Goal: Find specific page/section: Find specific page/section

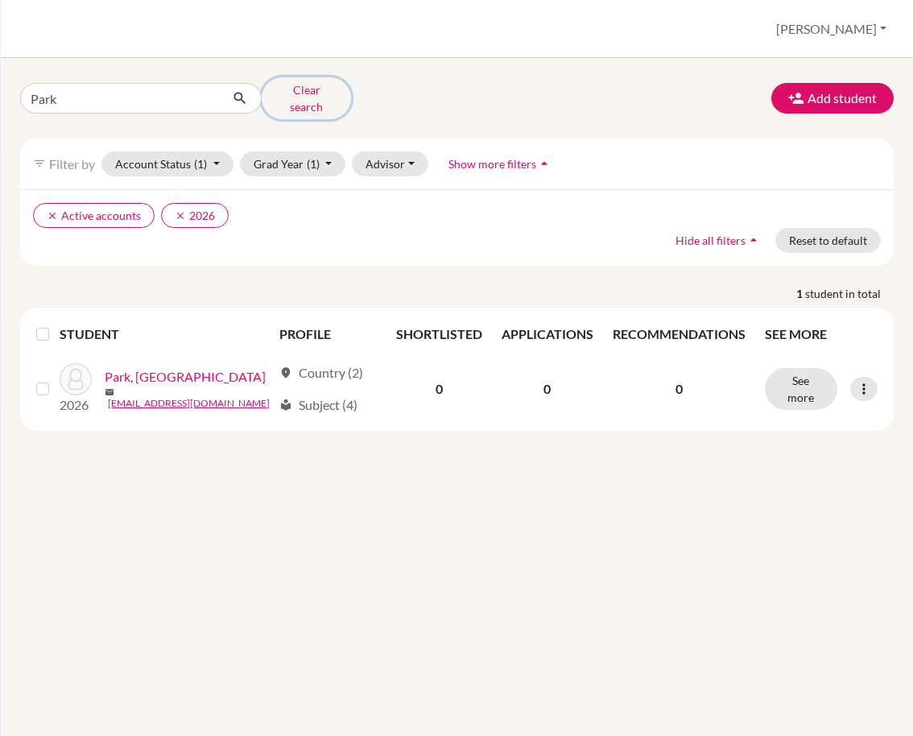
click at [303, 87] on button "Clear search" at bounding box center [306, 98] width 89 height 42
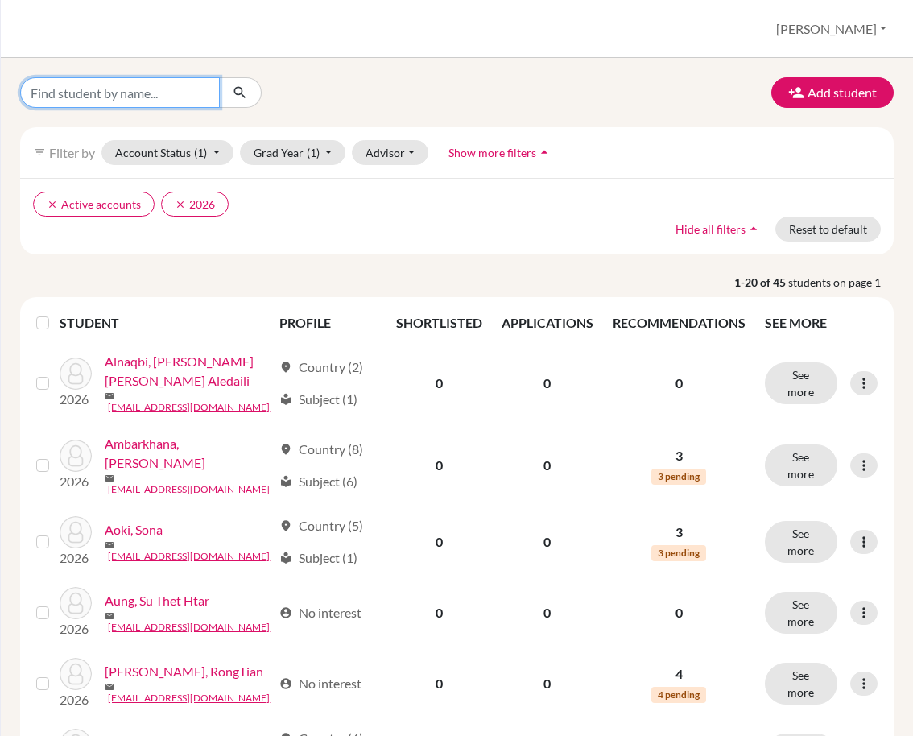
click at [111, 89] on input "Find student by name..." at bounding box center [120, 92] width 200 height 31
type input "Miyauchi"
click button "submit" at bounding box center [240, 92] width 43 height 31
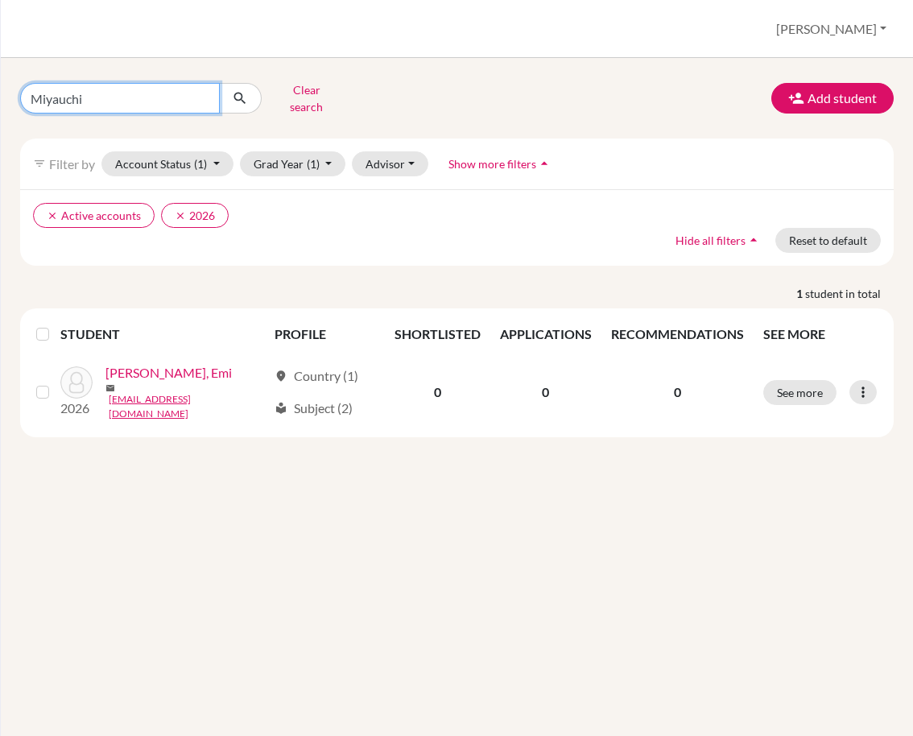
click at [137, 103] on input "Miyauchi" at bounding box center [120, 98] width 200 height 31
type input "M"
type input "X"
type input "Zhan"
click button "submit" at bounding box center [240, 98] width 43 height 31
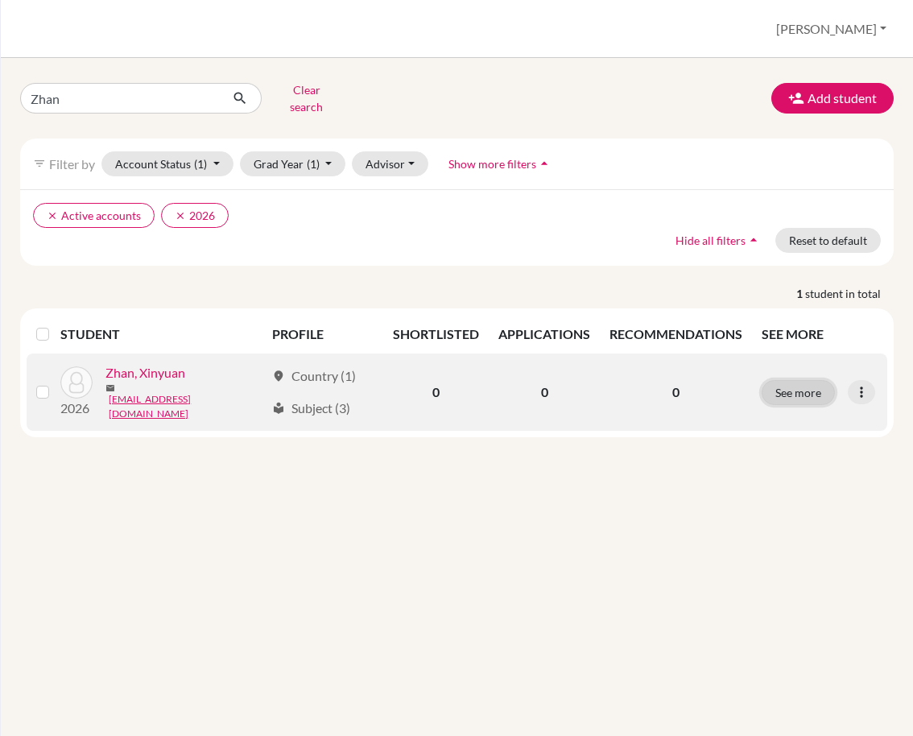
click at [787, 381] on button "See more" at bounding box center [798, 392] width 73 height 25
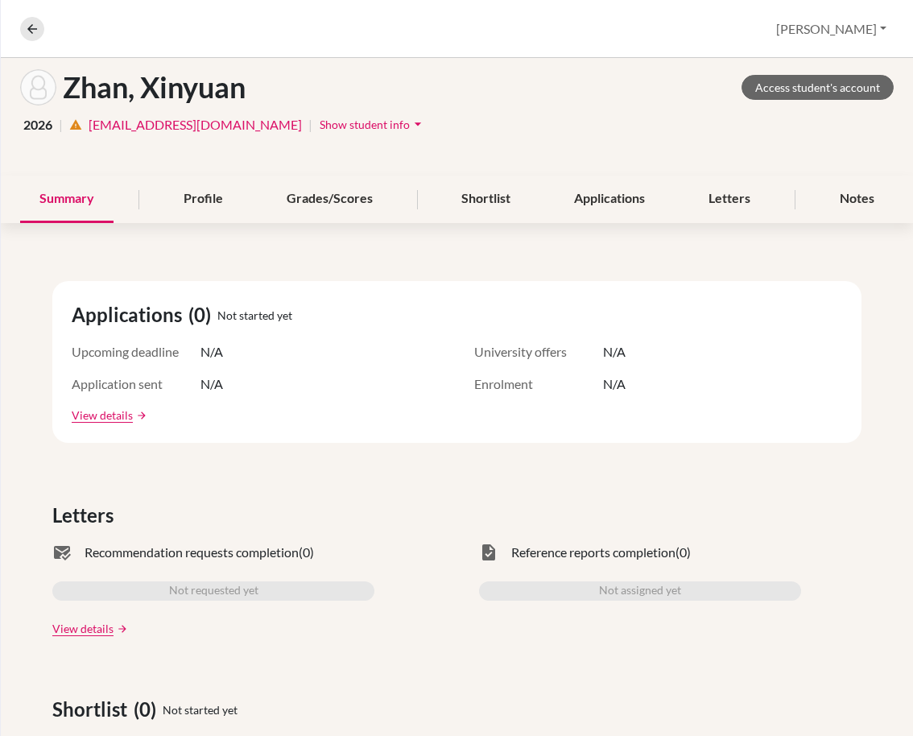
scroll to position [77, 0]
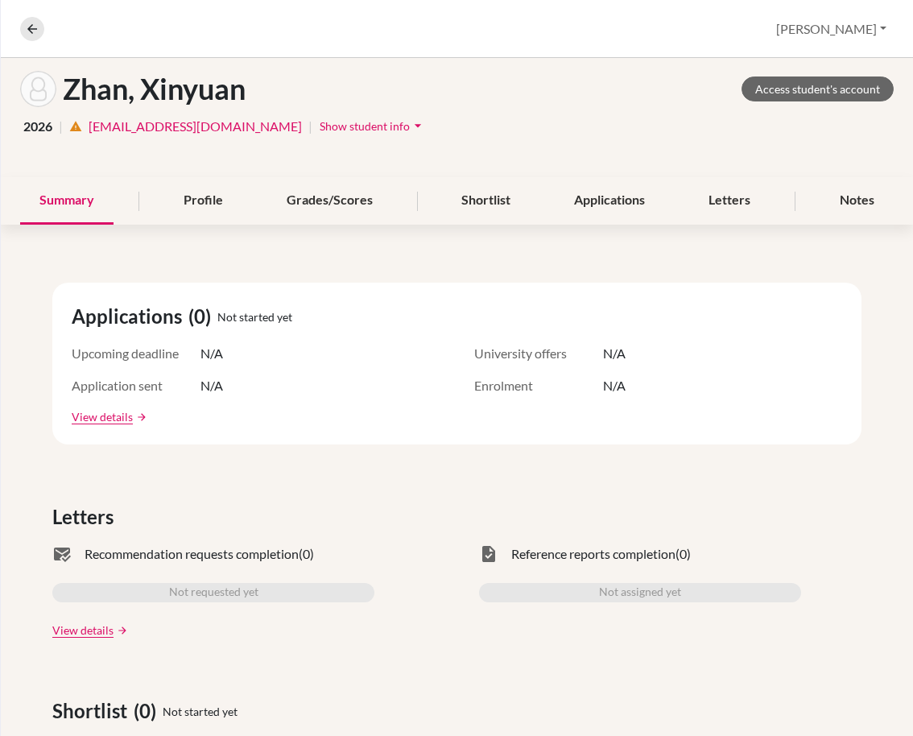
click at [320, 122] on span "Show student info" at bounding box center [365, 126] width 90 height 14
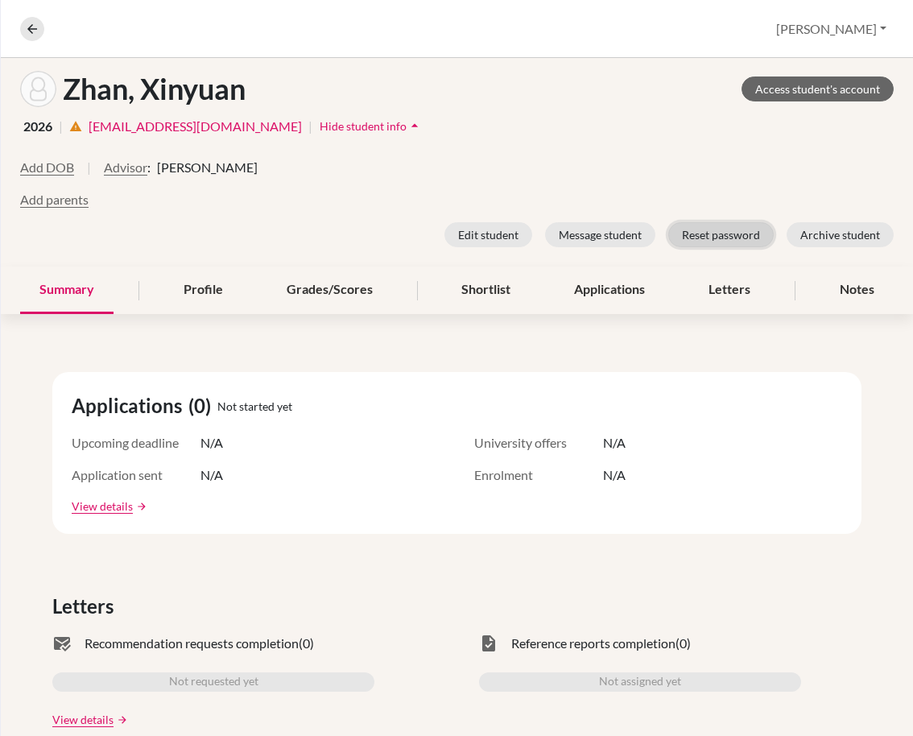
click at [700, 230] on button "Reset password" at bounding box center [721, 234] width 106 height 25
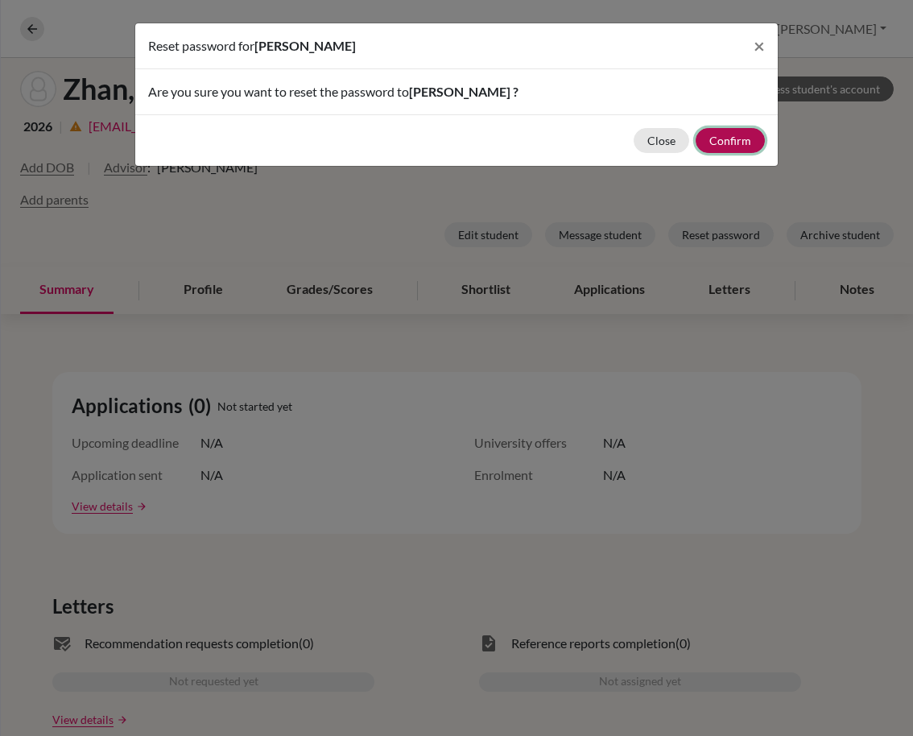
click at [734, 139] on button "Confirm" at bounding box center [730, 140] width 69 height 25
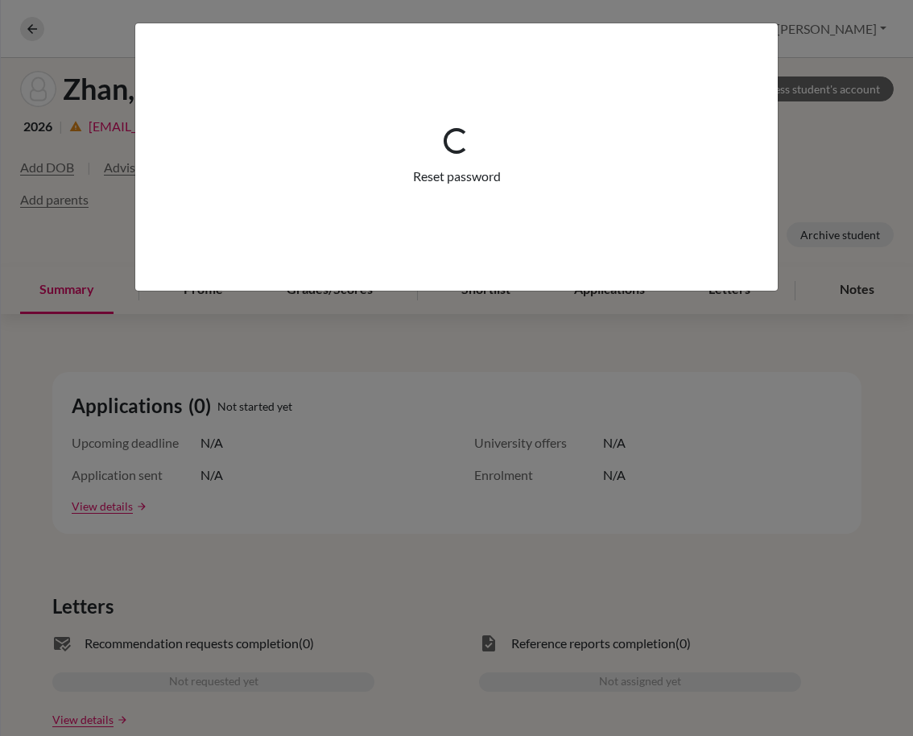
click at [405, 465] on div "Loading... Reset password" at bounding box center [456, 368] width 913 height 736
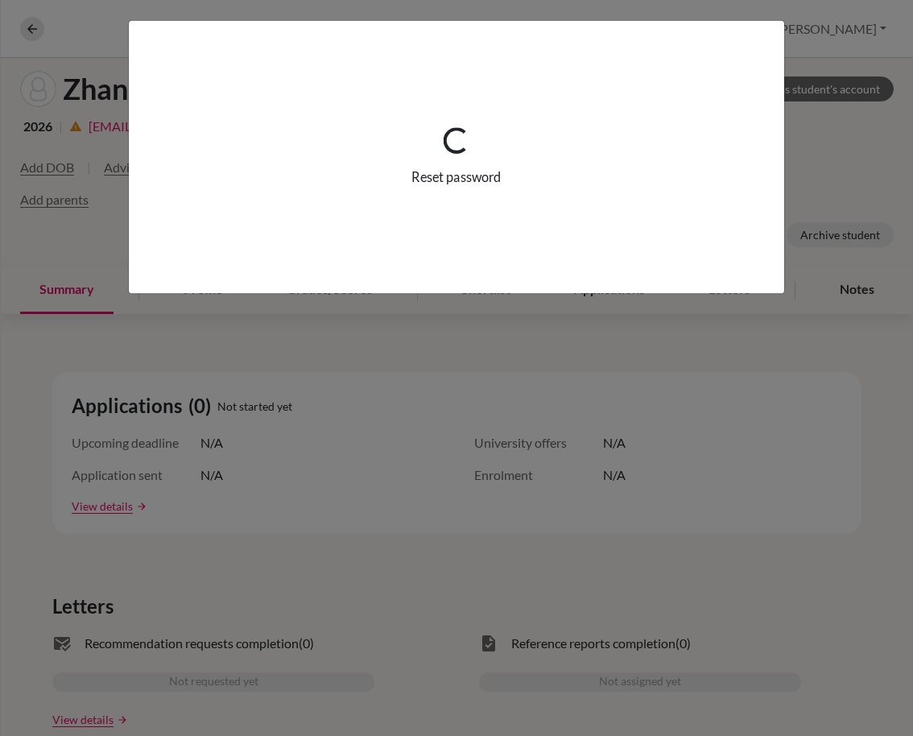
scroll to position [140, 0]
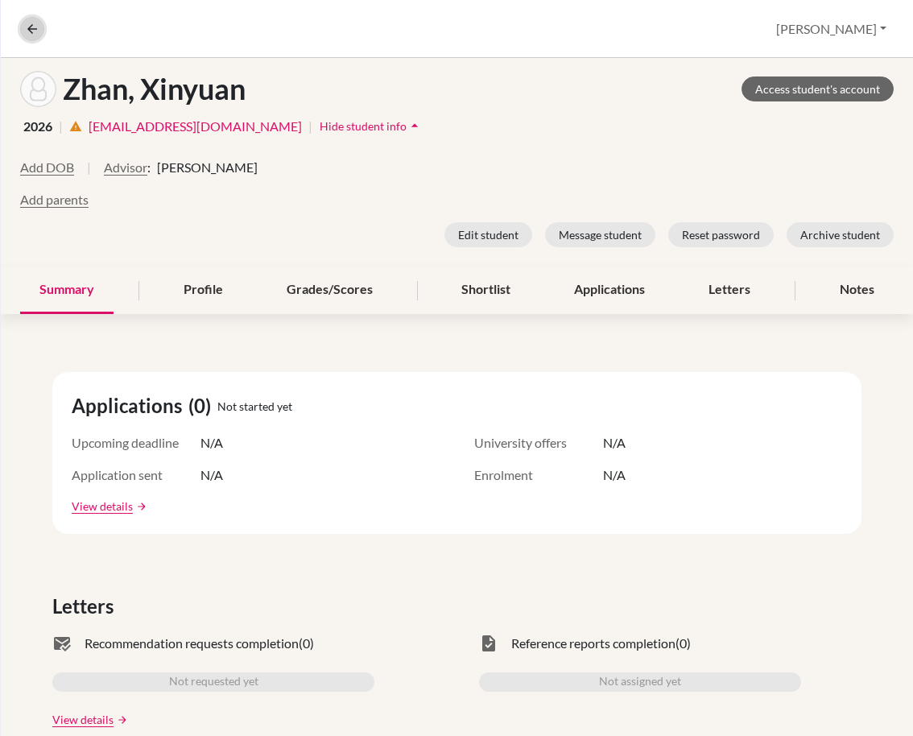
click at [27, 34] on icon at bounding box center [32, 29] width 14 height 14
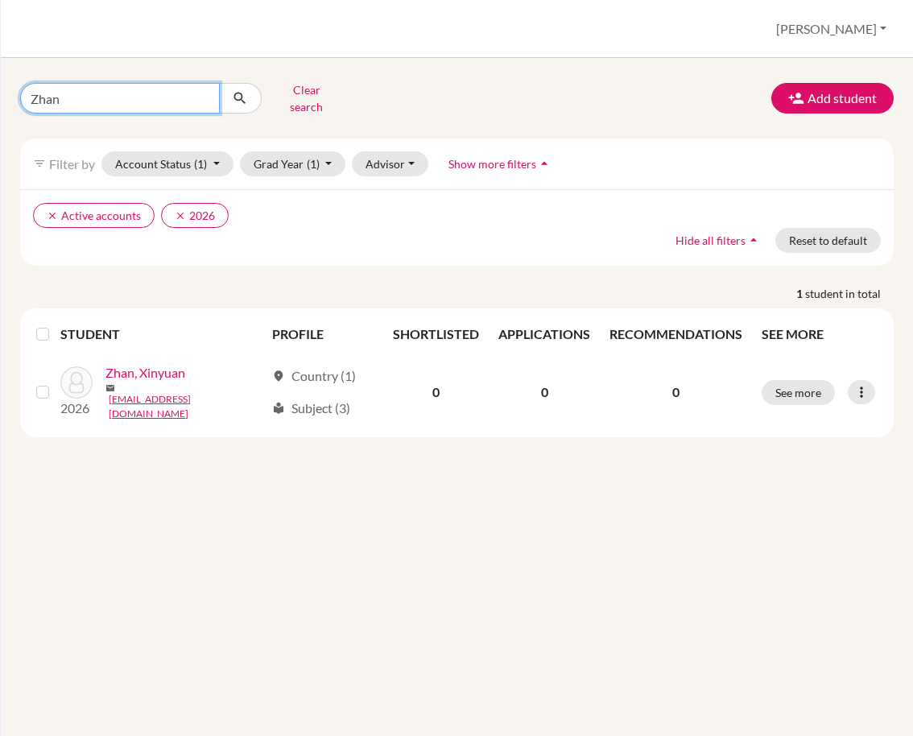
click at [148, 91] on input "Zhan" at bounding box center [120, 98] width 200 height 31
type input "Z"
type input "Kitty"
click button "submit" at bounding box center [240, 98] width 43 height 31
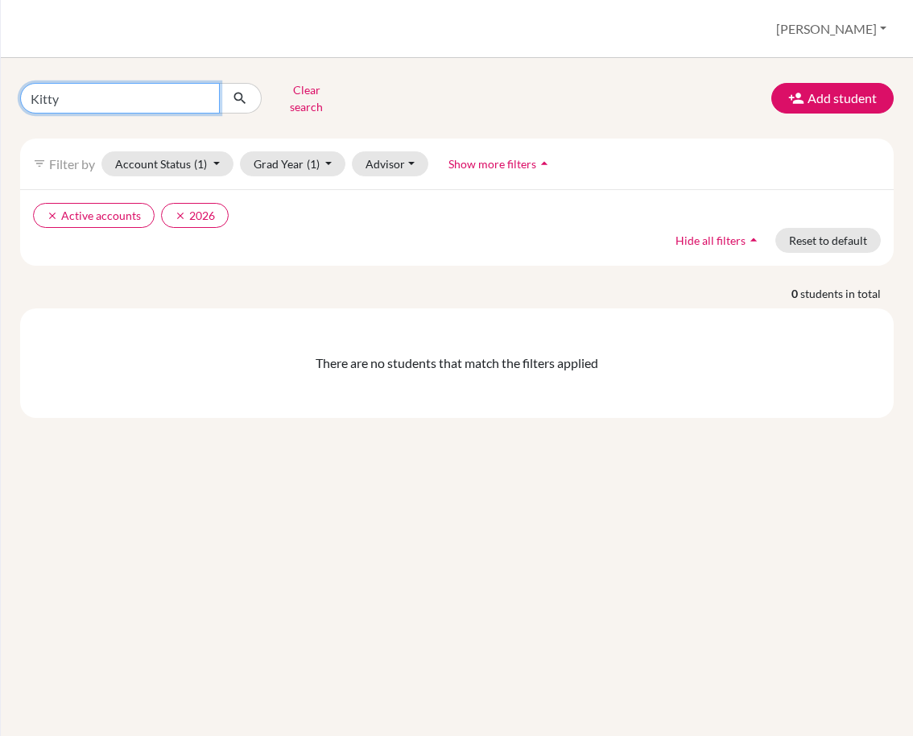
click at [77, 98] on input "Kitty" at bounding box center [120, 98] width 200 height 31
type input "Muen"
click button "submit" at bounding box center [240, 98] width 43 height 31
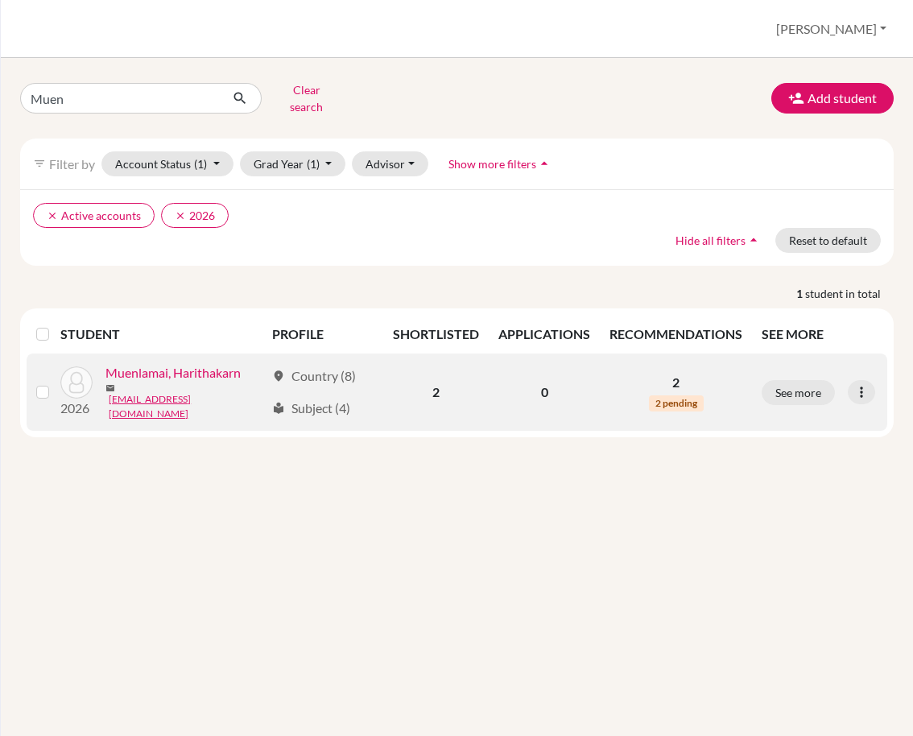
click at [197, 376] on link "Muenlamai, Harithakarn" at bounding box center [173, 372] width 135 height 19
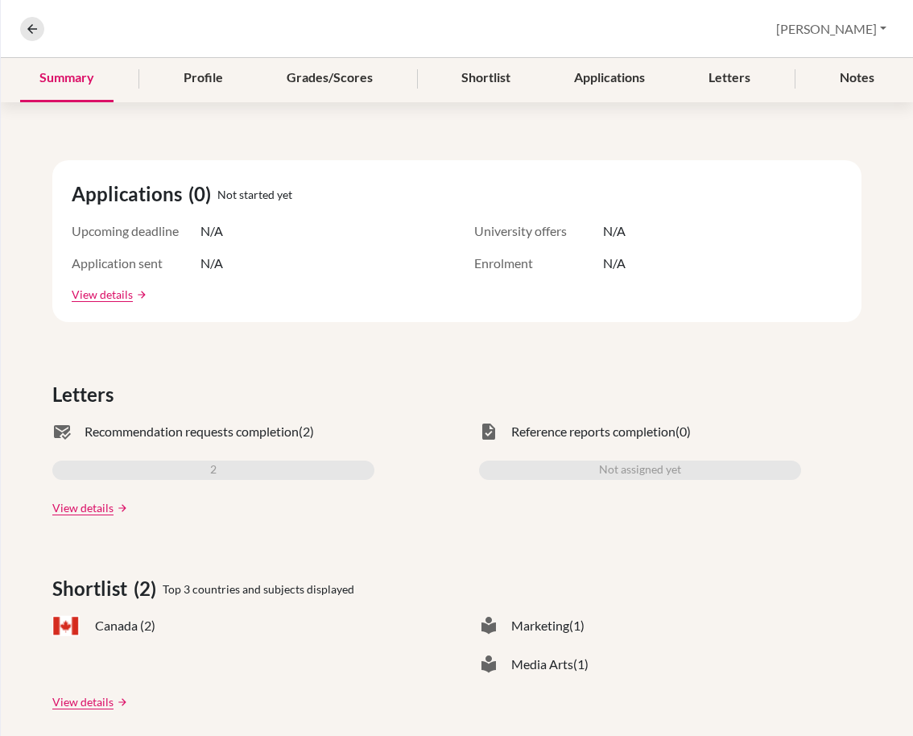
scroll to position [201, 0]
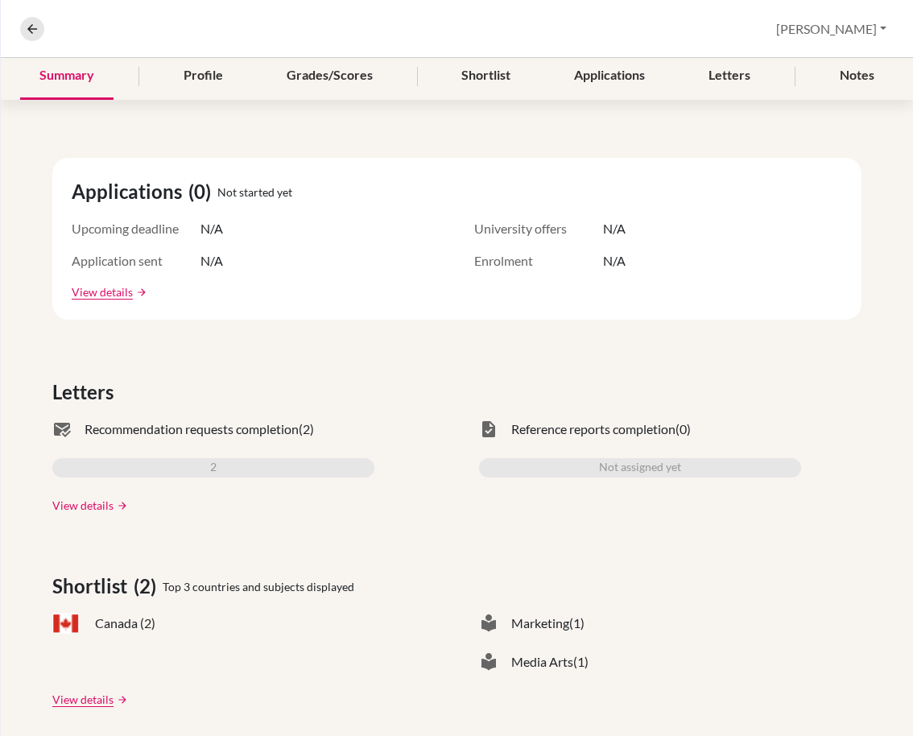
click at [81, 512] on link "View details" at bounding box center [82, 505] width 61 height 17
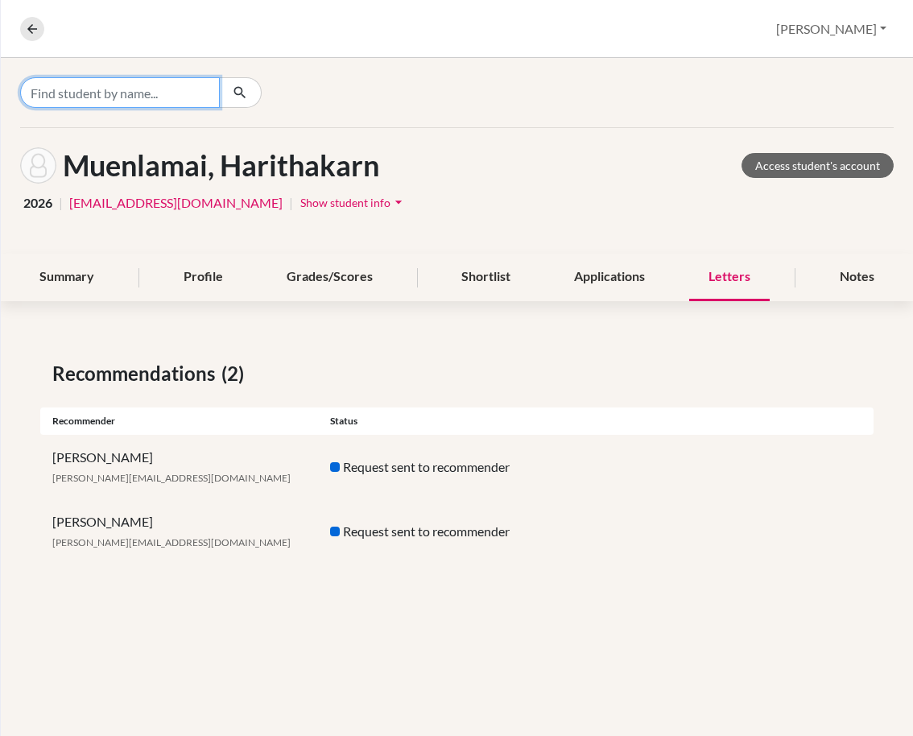
click at [177, 87] on input "Find student by name..." at bounding box center [120, 92] width 200 height 31
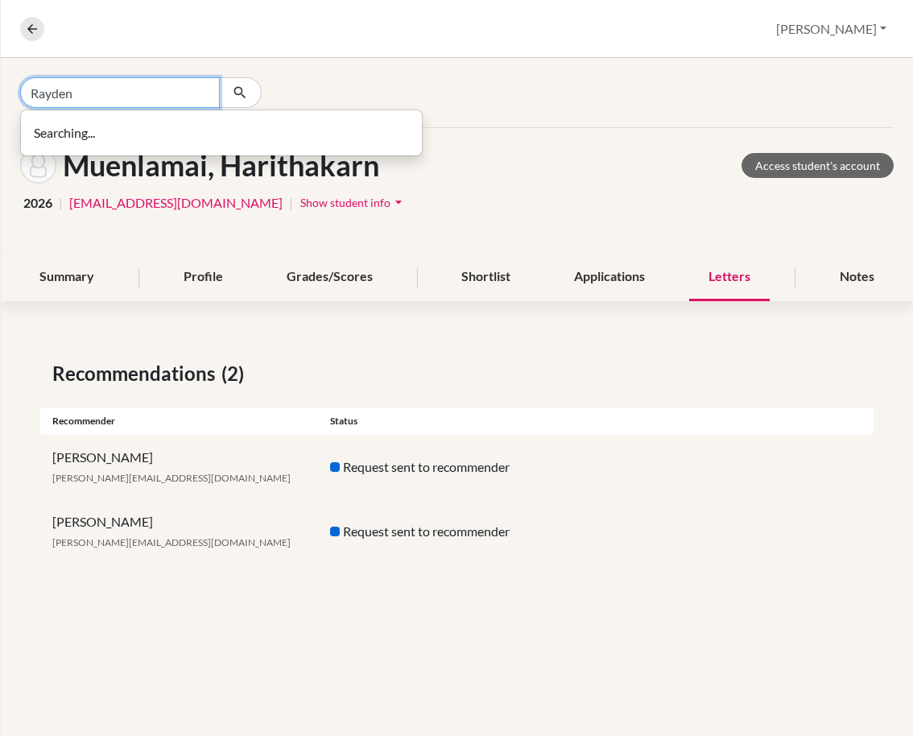
type input "Rayden"
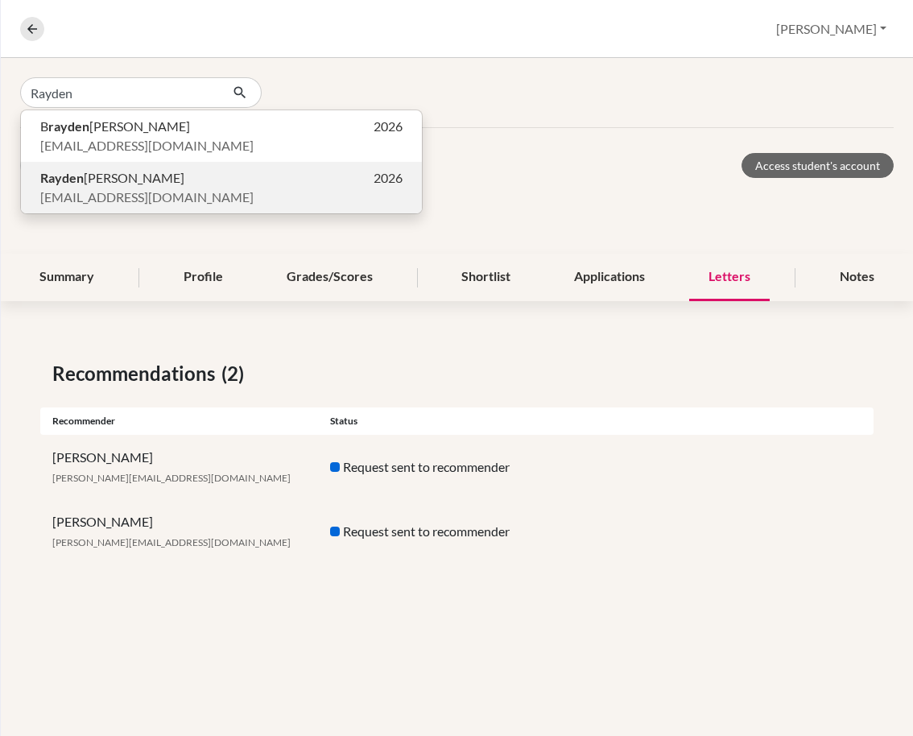
click at [147, 178] on span "[PERSON_NAME]" at bounding box center [112, 177] width 144 height 19
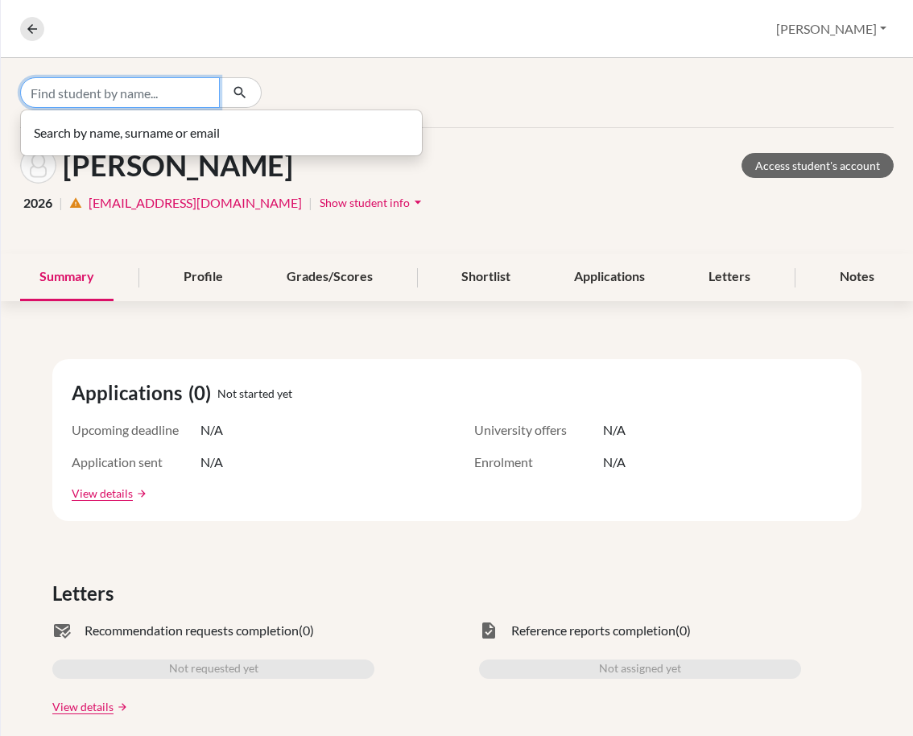
click at [136, 100] on input "Find student by name..." at bounding box center [120, 92] width 200 height 31
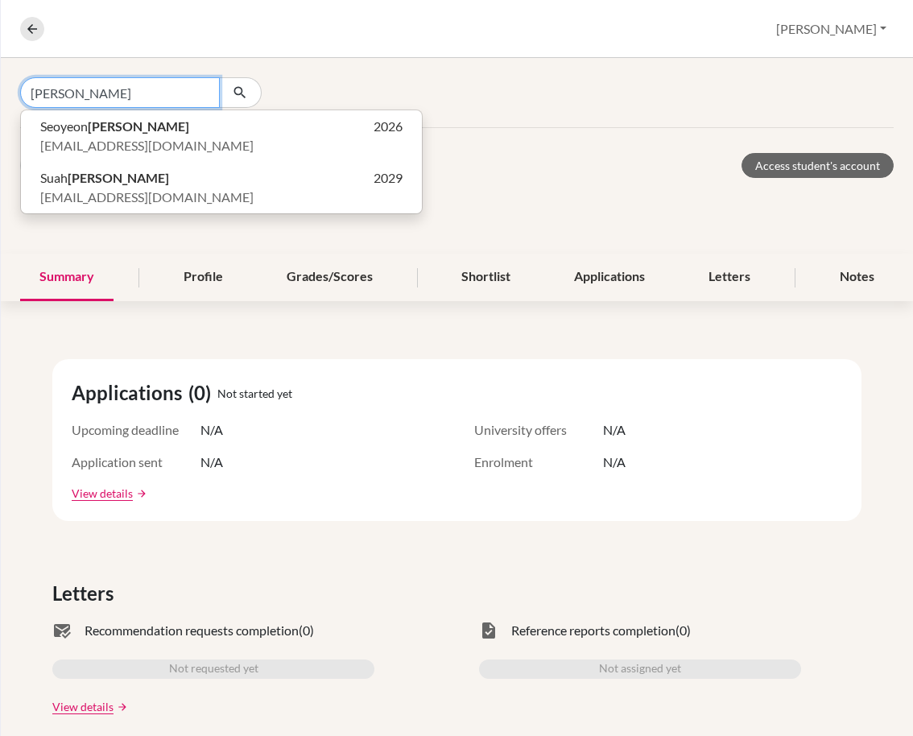
type input "[PERSON_NAME]"
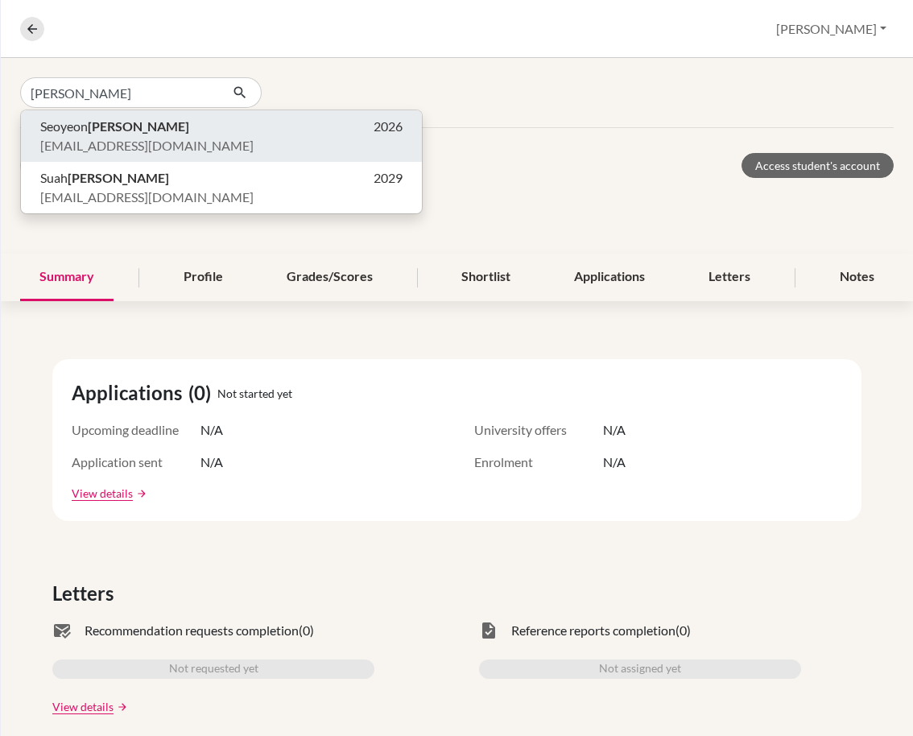
click button "[PERSON_NAME] 2026 [EMAIL_ADDRESS][DOMAIN_NAME]" at bounding box center [221, 136] width 401 height 52
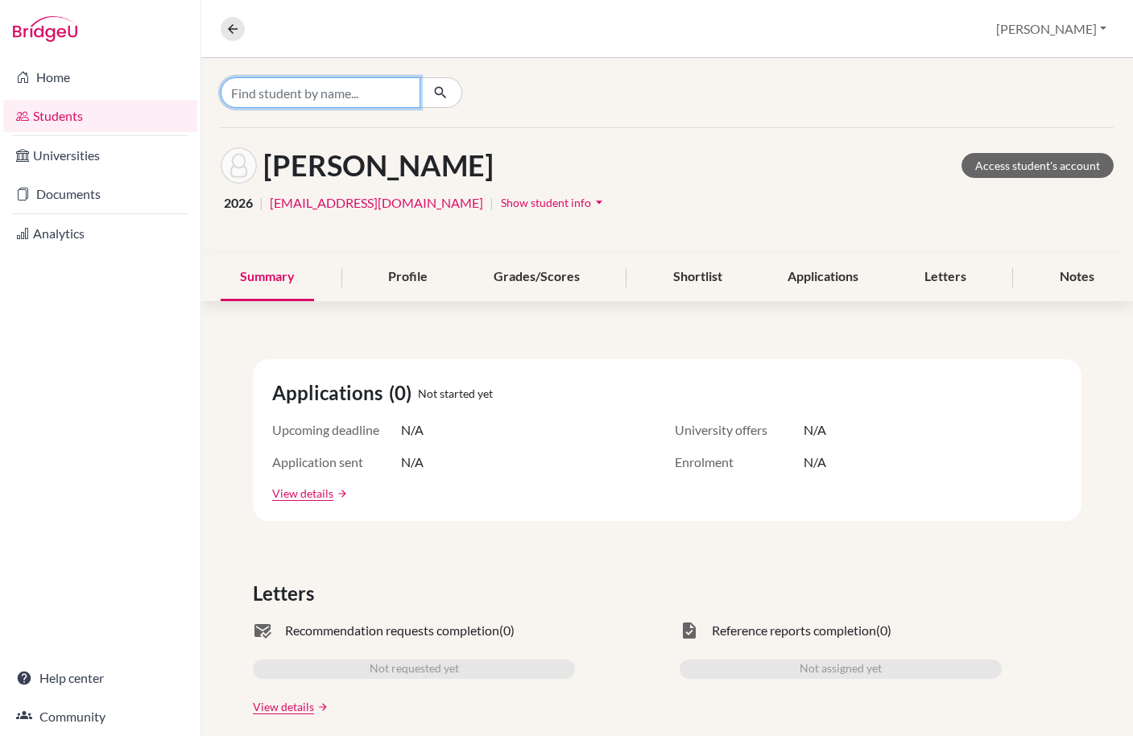
click at [280, 95] on input "Find student by name..." at bounding box center [321, 92] width 200 height 31
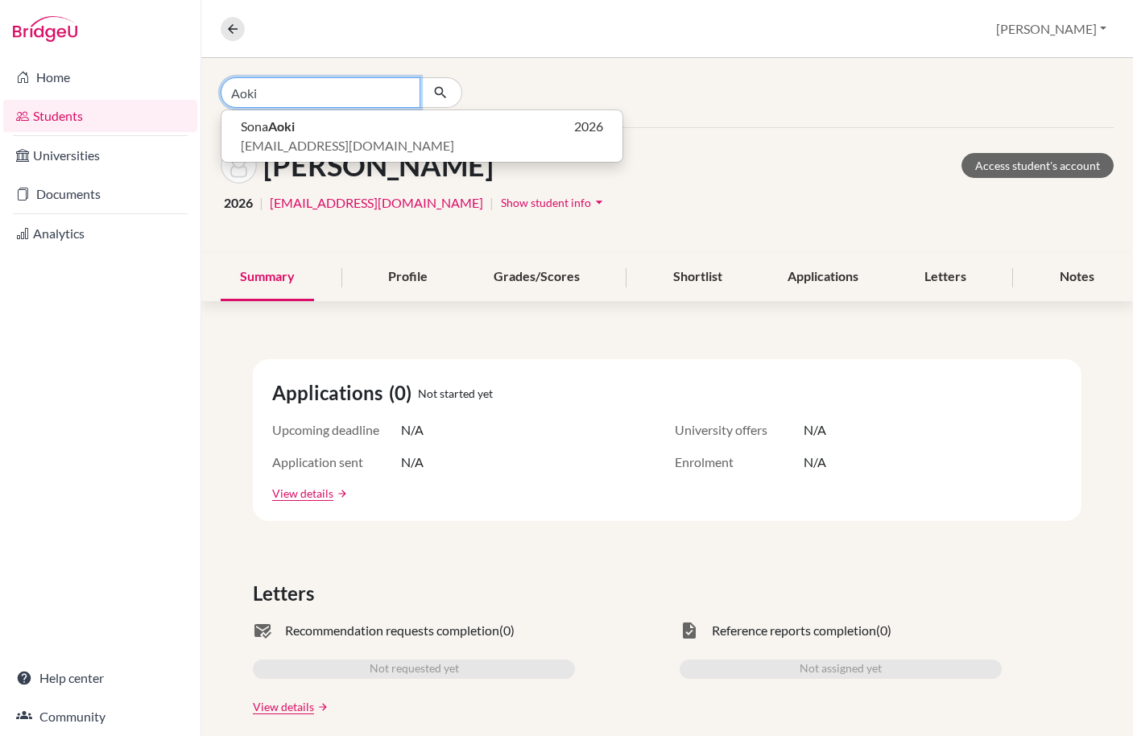
type input "Aoki"
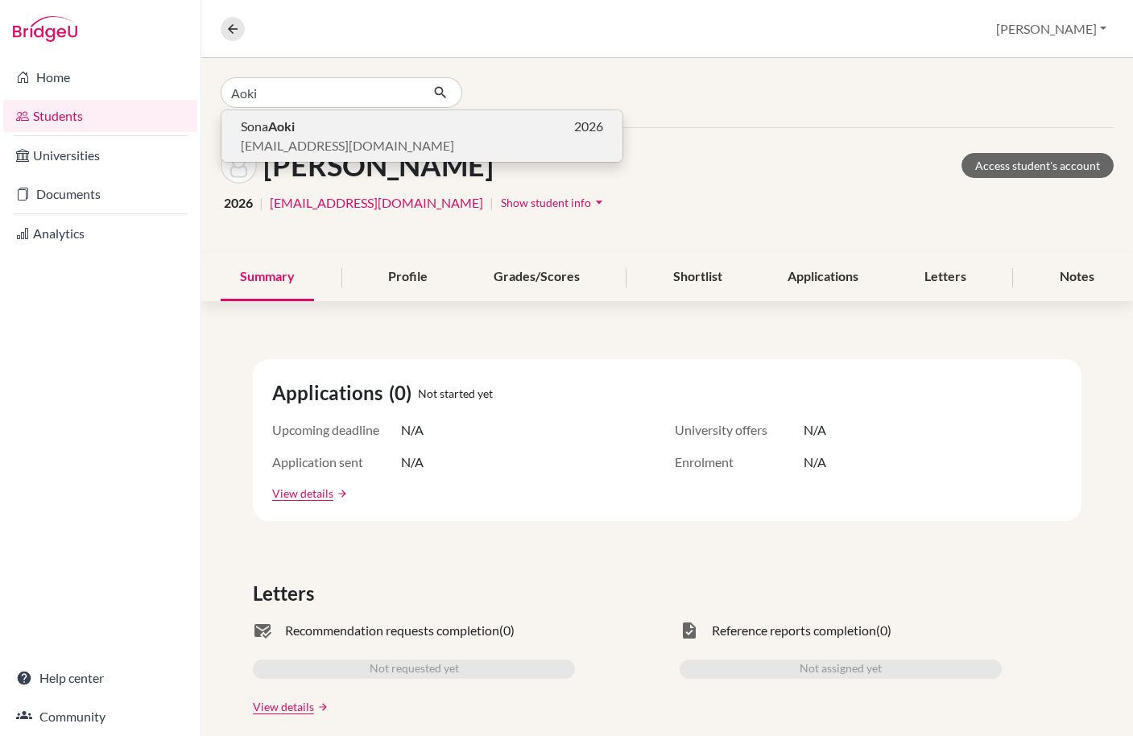
click at [370, 132] on p "[PERSON_NAME] 2026" at bounding box center [422, 126] width 362 height 19
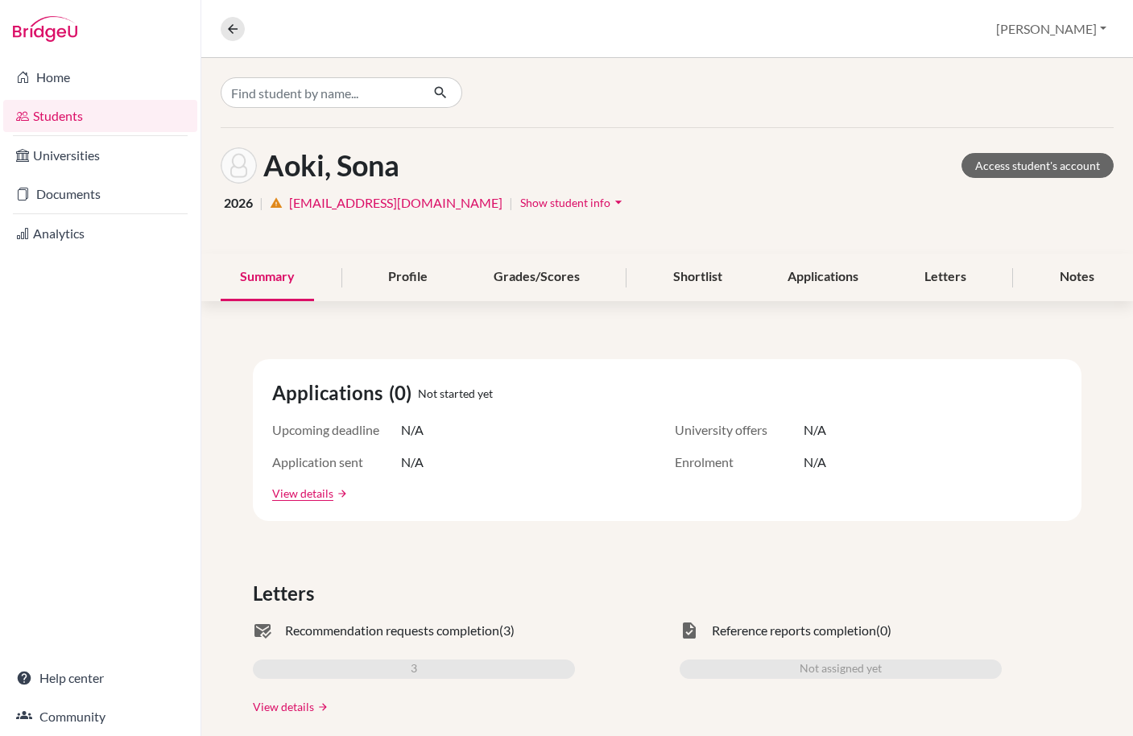
click at [284, 707] on link "View details" at bounding box center [283, 706] width 61 height 17
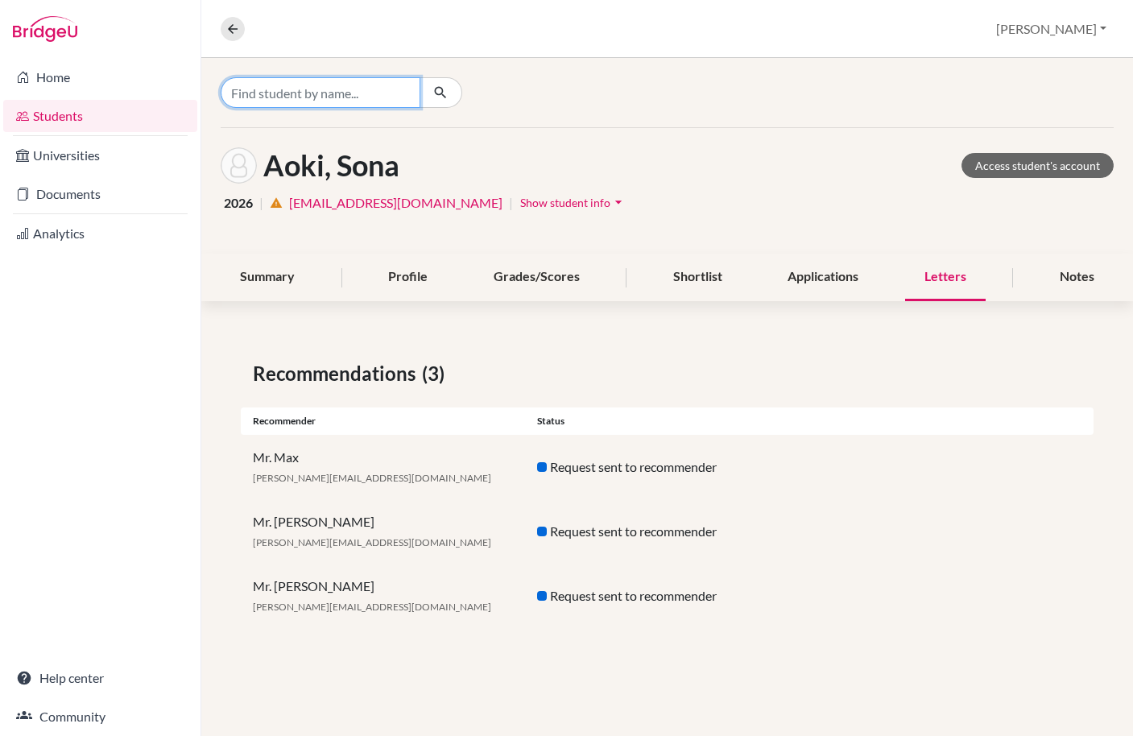
click at [281, 92] on input "Find student by name..." at bounding box center [321, 92] width 200 height 31
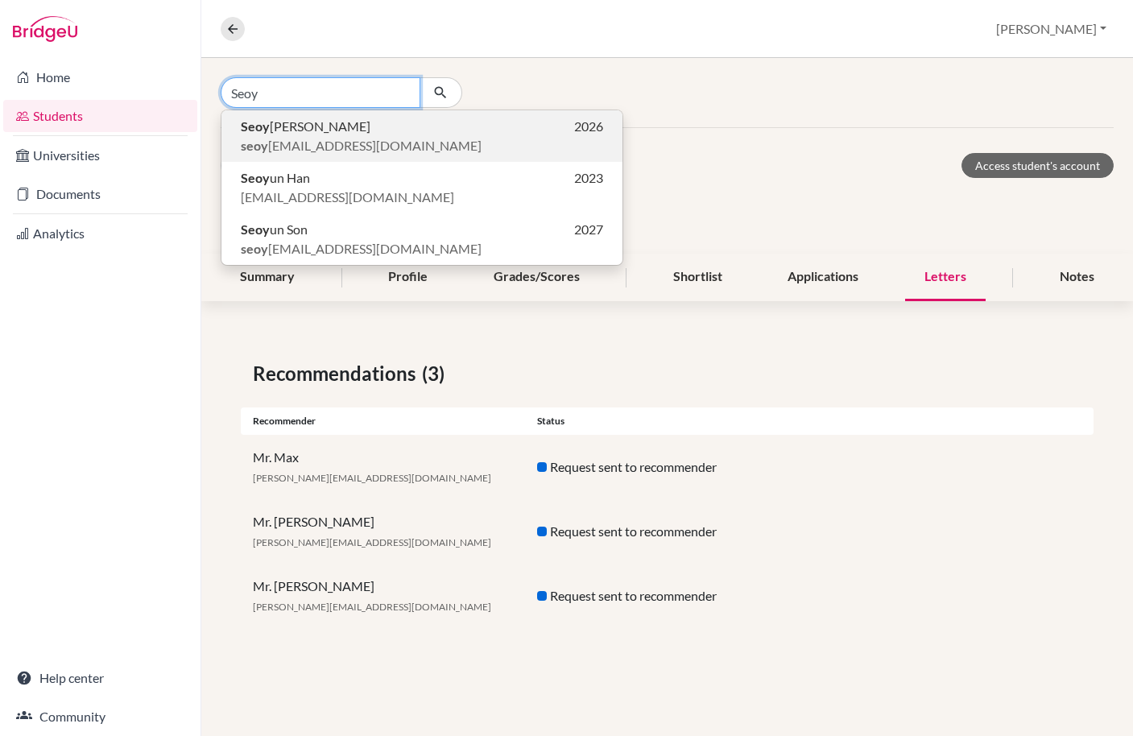
type input "Seoy"
click at [270, 130] on span "[PERSON_NAME]" at bounding box center [306, 126] width 130 height 19
